Goal: Information Seeking & Learning: Learn about a topic

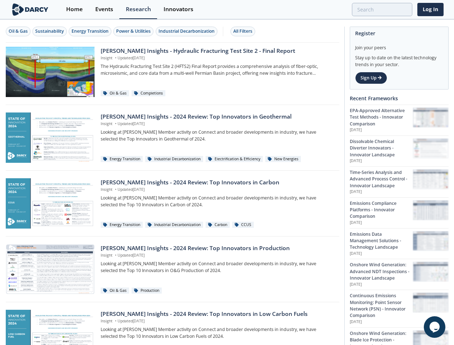
click at [18, 31] on div "Oil & Gas" at bounding box center [18, 31] width 19 height 6
click at [50, 31] on div "Sustainability" at bounding box center [49, 31] width 29 height 6
click at [91, 31] on div "Energy Transition" at bounding box center [90, 31] width 37 height 6
click at [134, 31] on div "Power & Utilities" at bounding box center [133, 31] width 35 height 6
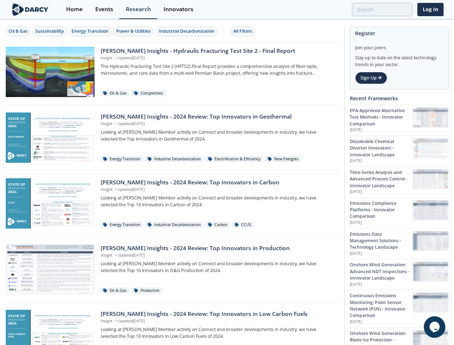
click at [188, 31] on div "Industrial Decarbonization" at bounding box center [187, 31] width 56 height 6
click at [245, 31] on div "All Filters" at bounding box center [242, 31] width 19 height 6
click at [435, 327] on icon "$i18n('chat', 'chat_widget')" at bounding box center [435, 327] width 10 height 11
